Goal: Information Seeking & Learning: Compare options

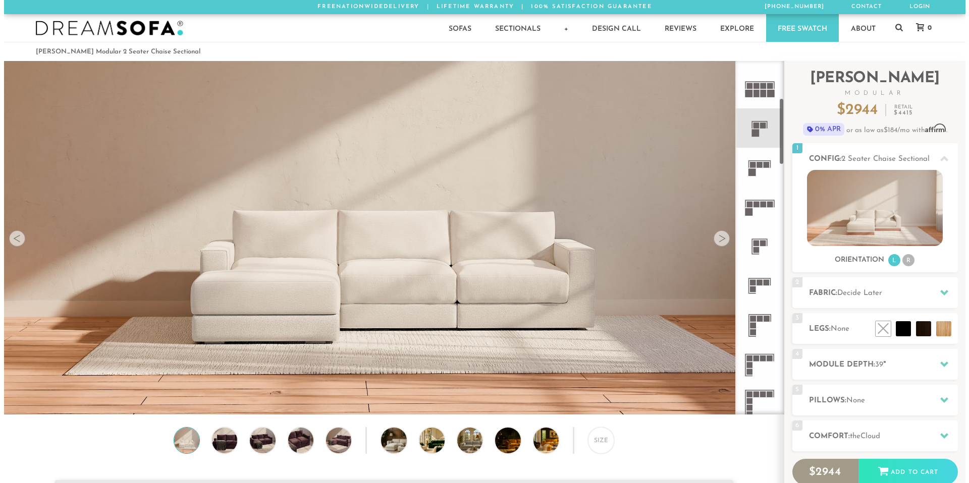
scroll to position [202, 0]
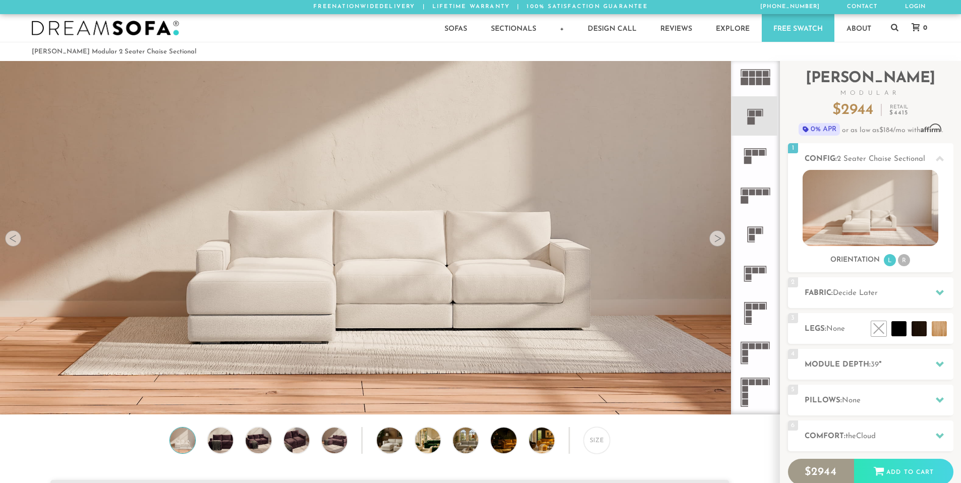
click at [757, 158] on icon at bounding box center [755, 155] width 39 height 39
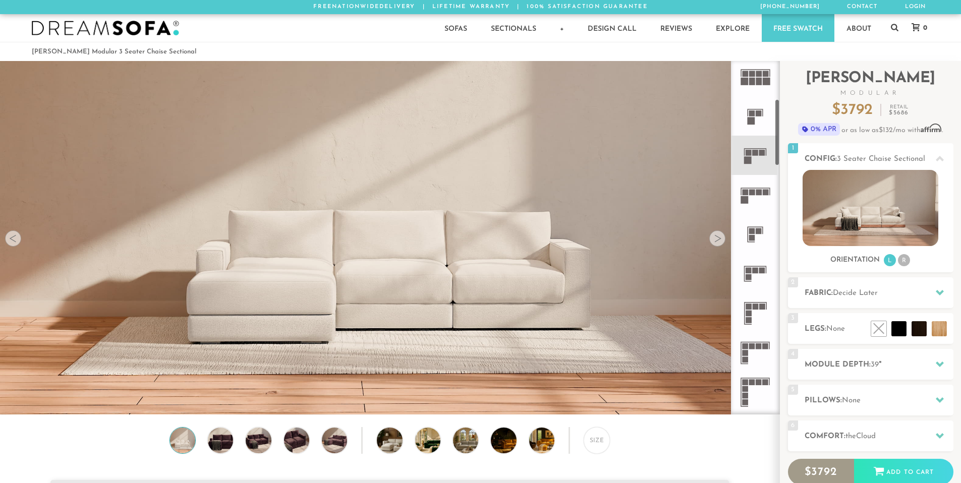
click at [758, 118] on icon at bounding box center [755, 115] width 39 height 39
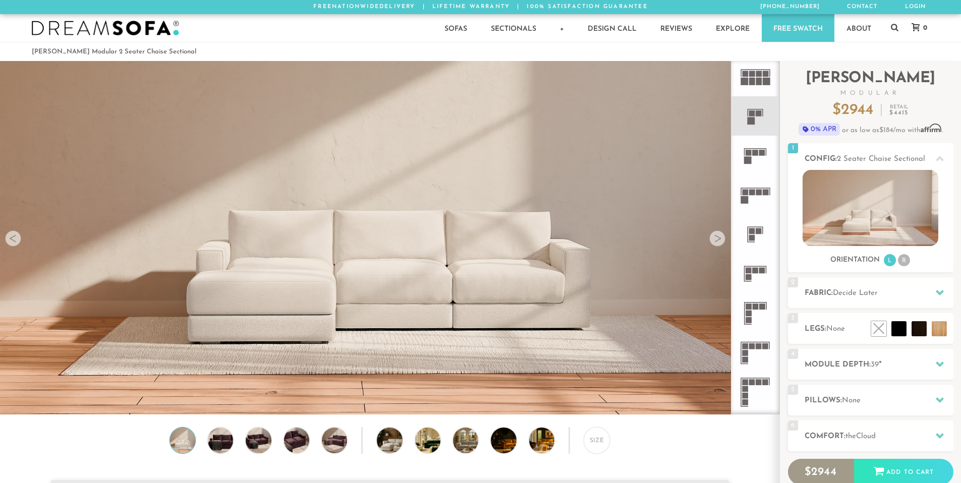
click at [754, 161] on icon at bounding box center [755, 155] width 39 height 39
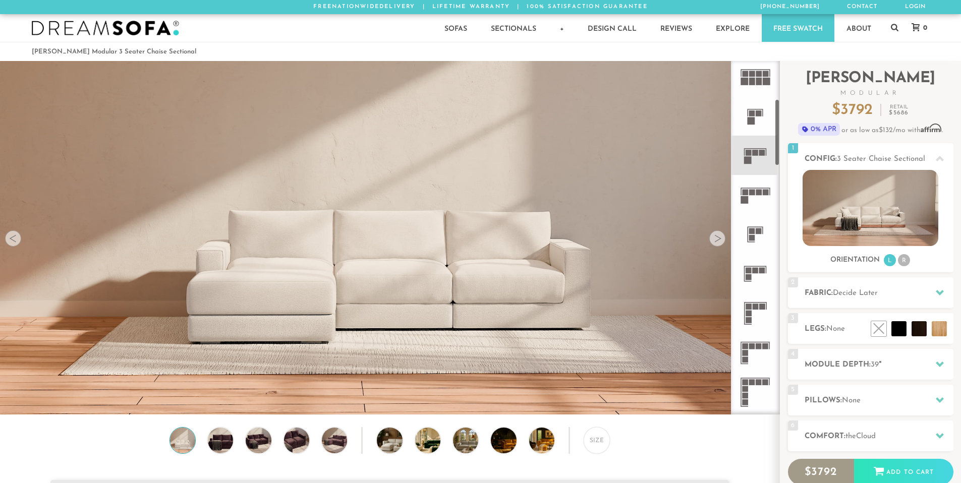
click at [715, 244] on div at bounding box center [717, 239] width 16 height 16
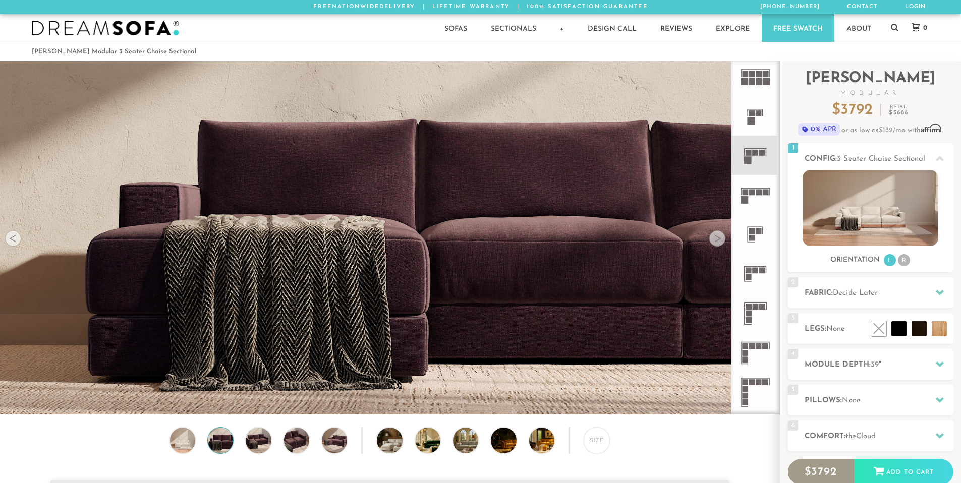
click at [715, 244] on div at bounding box center [717, 239] width 16 height 16
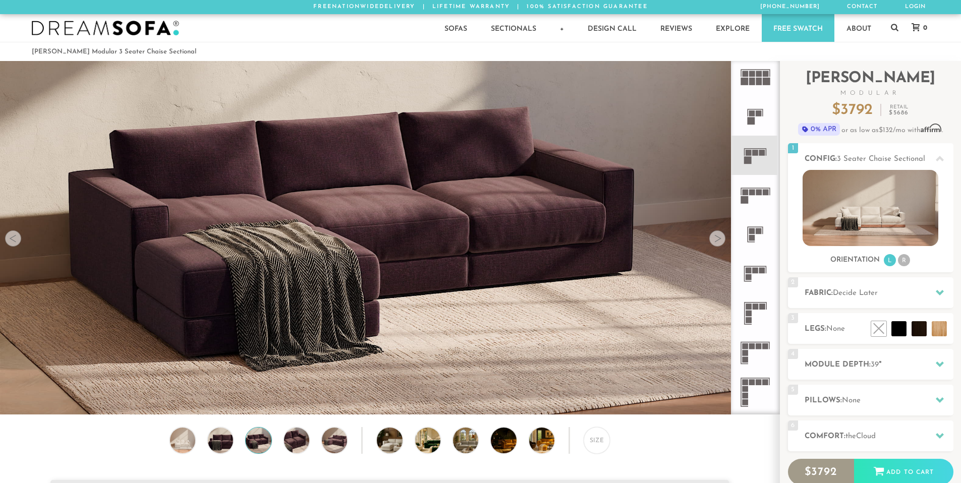
click at [22, 244] on img at bounding box center [390, 128] width 780 height 260
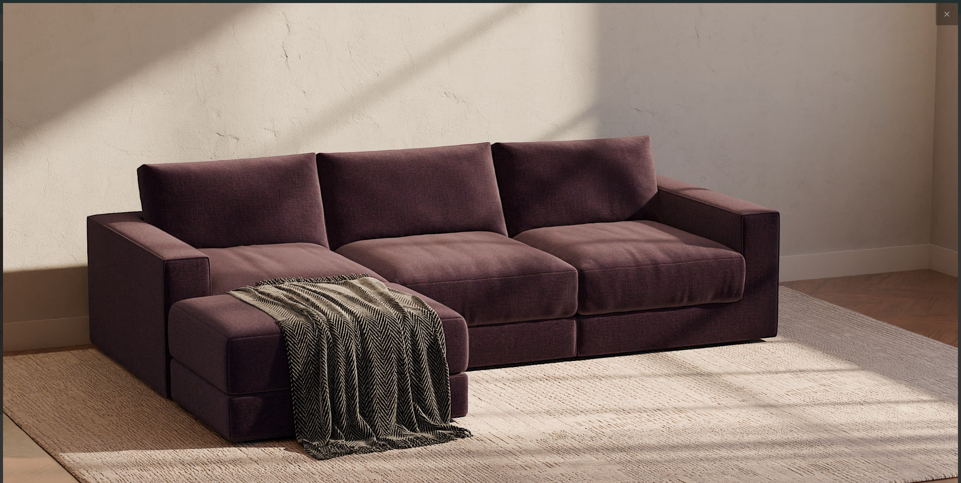
scroll to position [11829, 961]
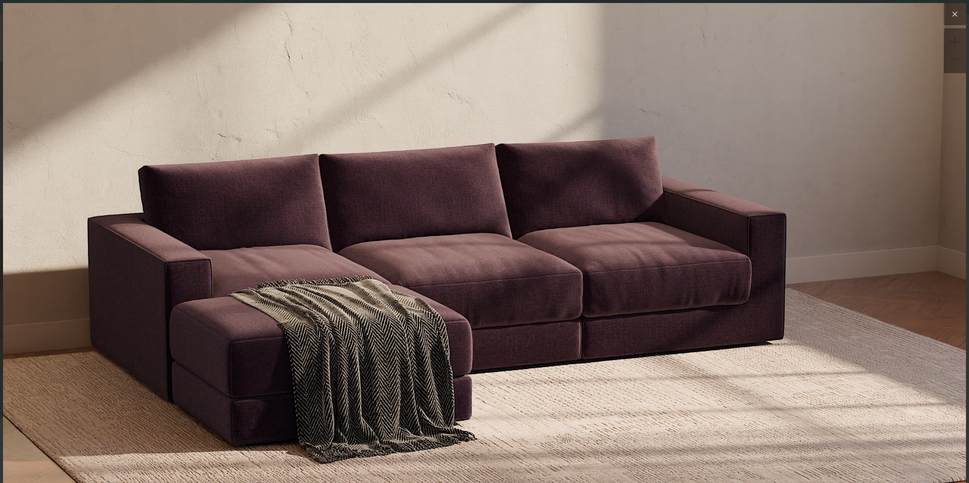
click at [953, 13] on icon at bounding box center [955, 14] width 5 height 5
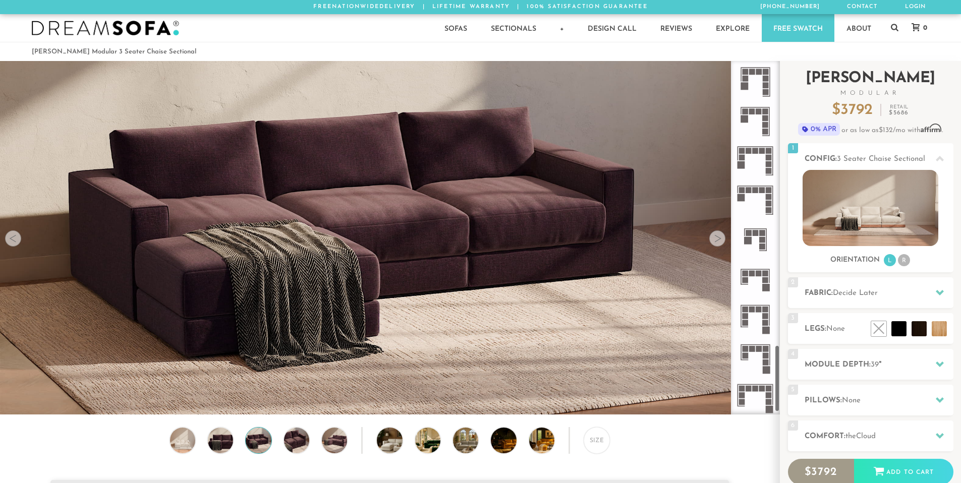
scroll to position [1514, 0]
